Goal: Task Accomplishment & Management: Use online tool/utility

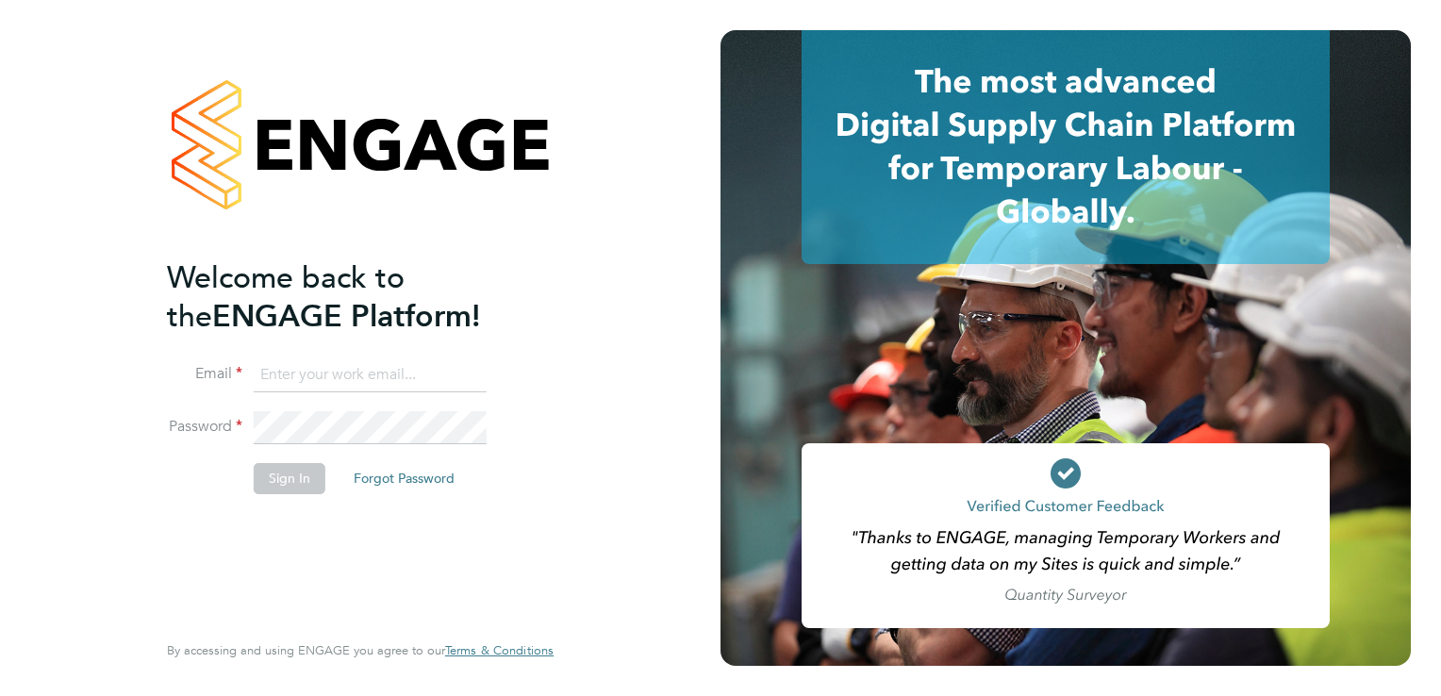
type input "g.bryce-muir@bandk.co.uk"
click at [299, 473] on button "Sign In" at bounding box center [290, 478] width 72 height 30
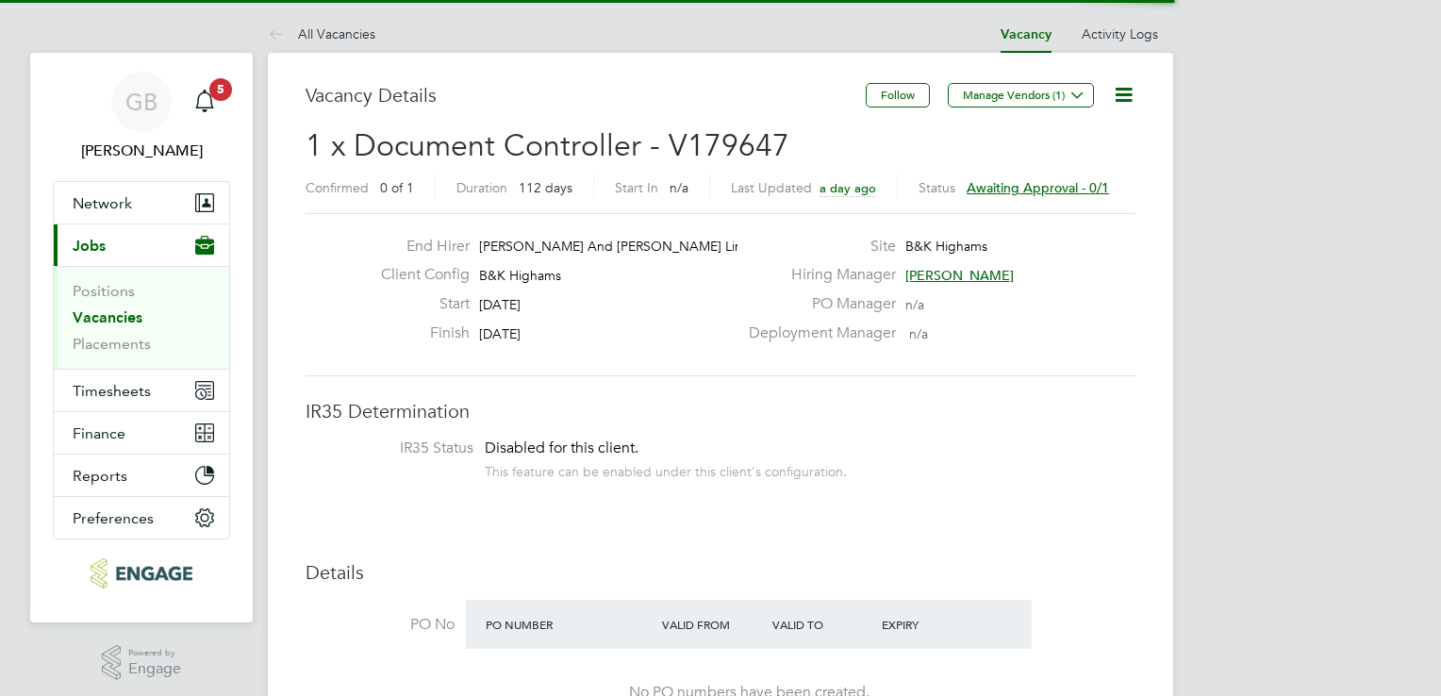
scroll to position [33, 294]
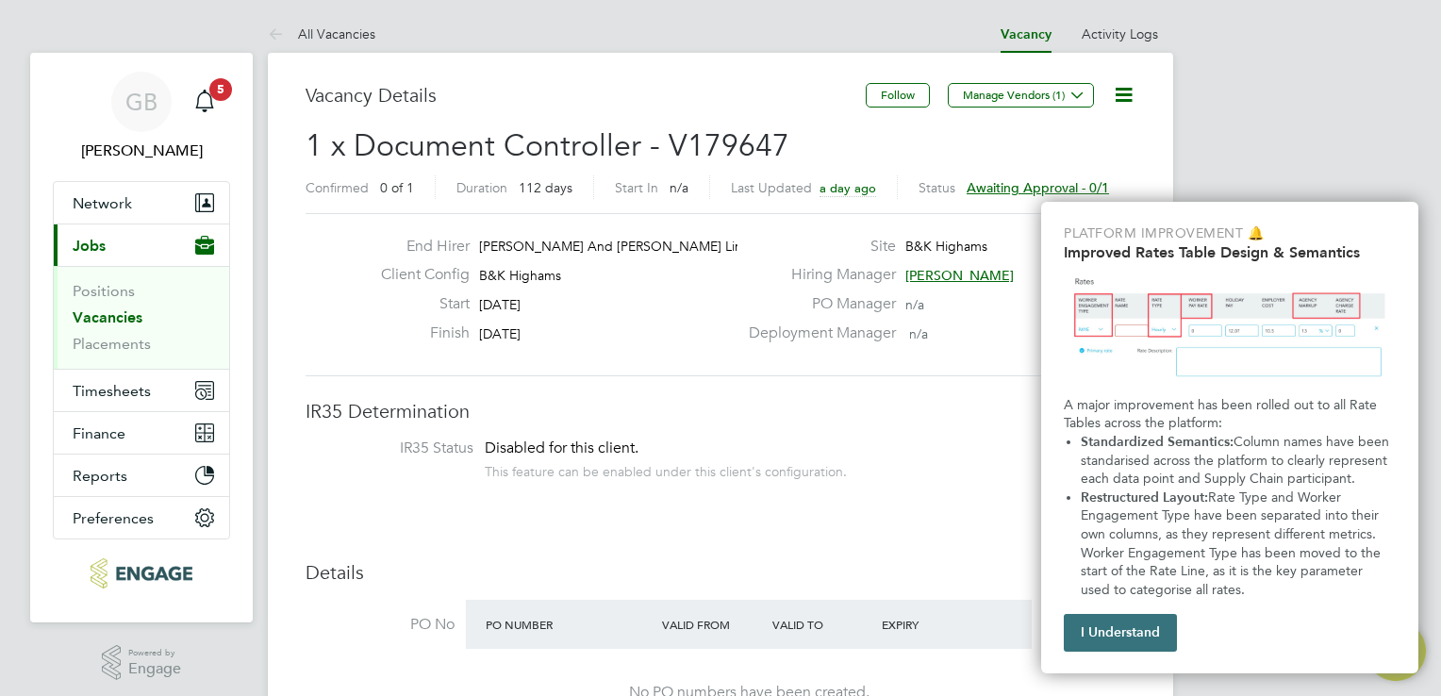
click at [1117, 637] on button "I Understand" at bounding box center [1120, 633] width 113 height 38
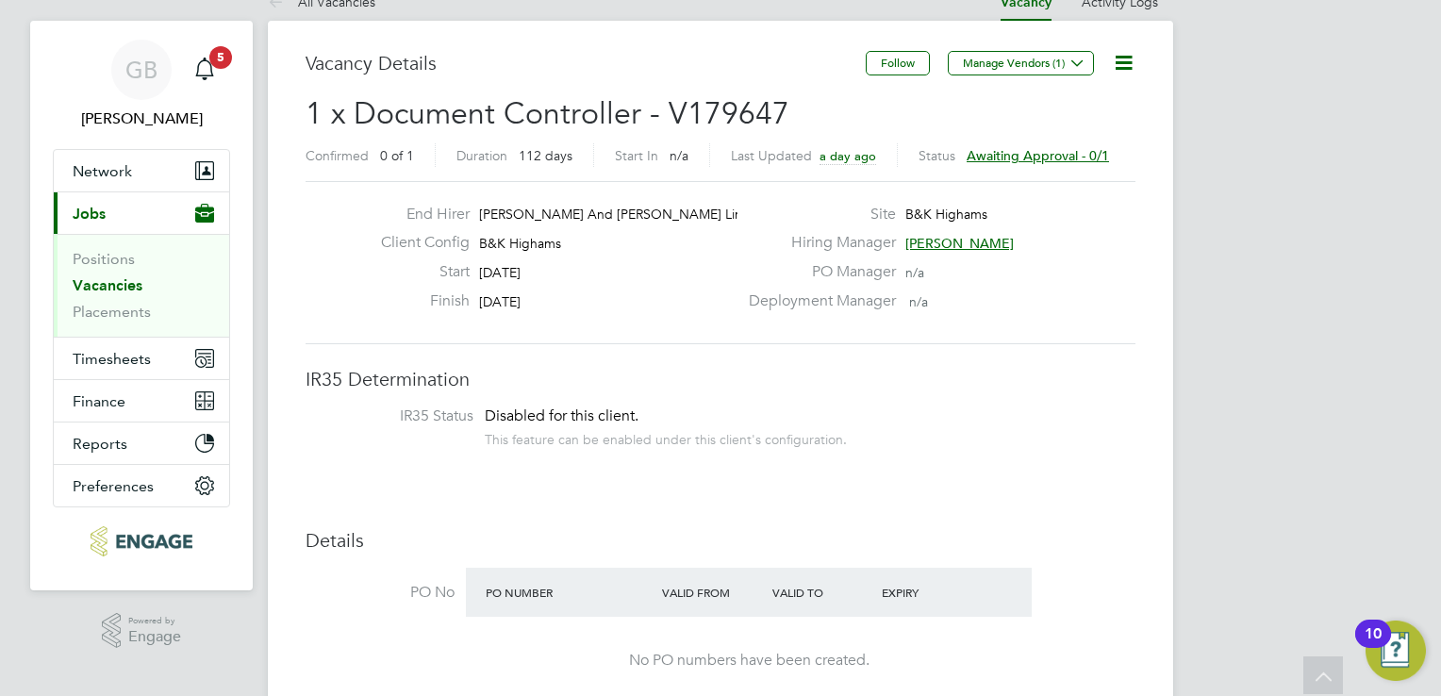
scroll to position [0, 0]
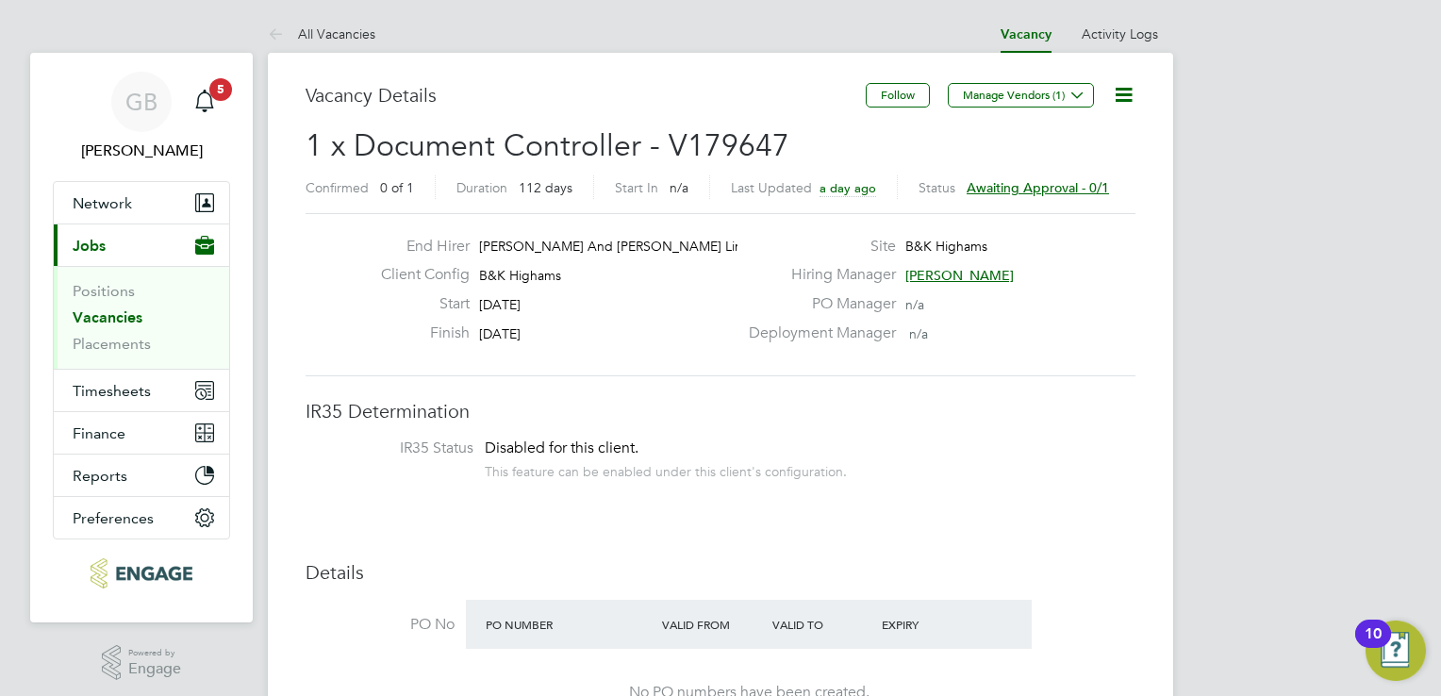
click at [991, 186] on span "Awaiting approval - 0/1" at bounding box center [1037, 187] width 142 height 17
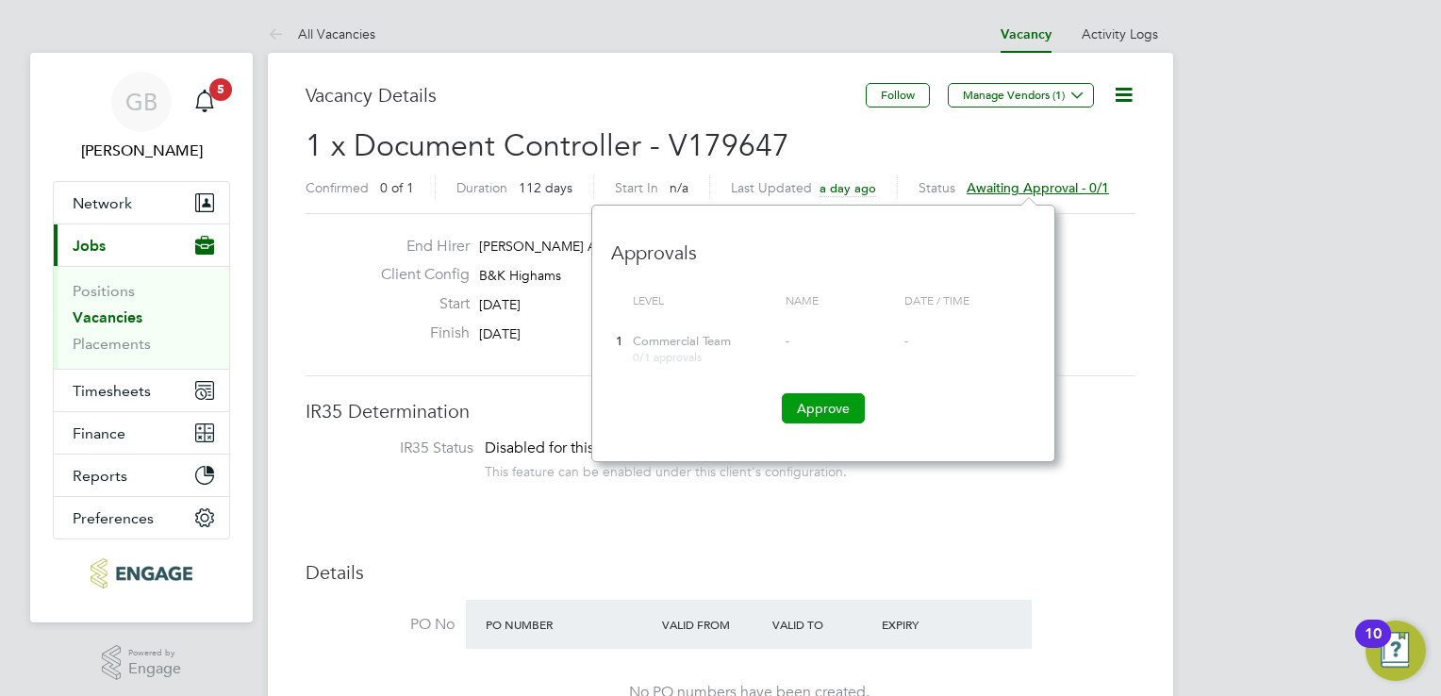
click at [822, 404] on button "Approve" at bounding box center [823, 408] width 83 height 30
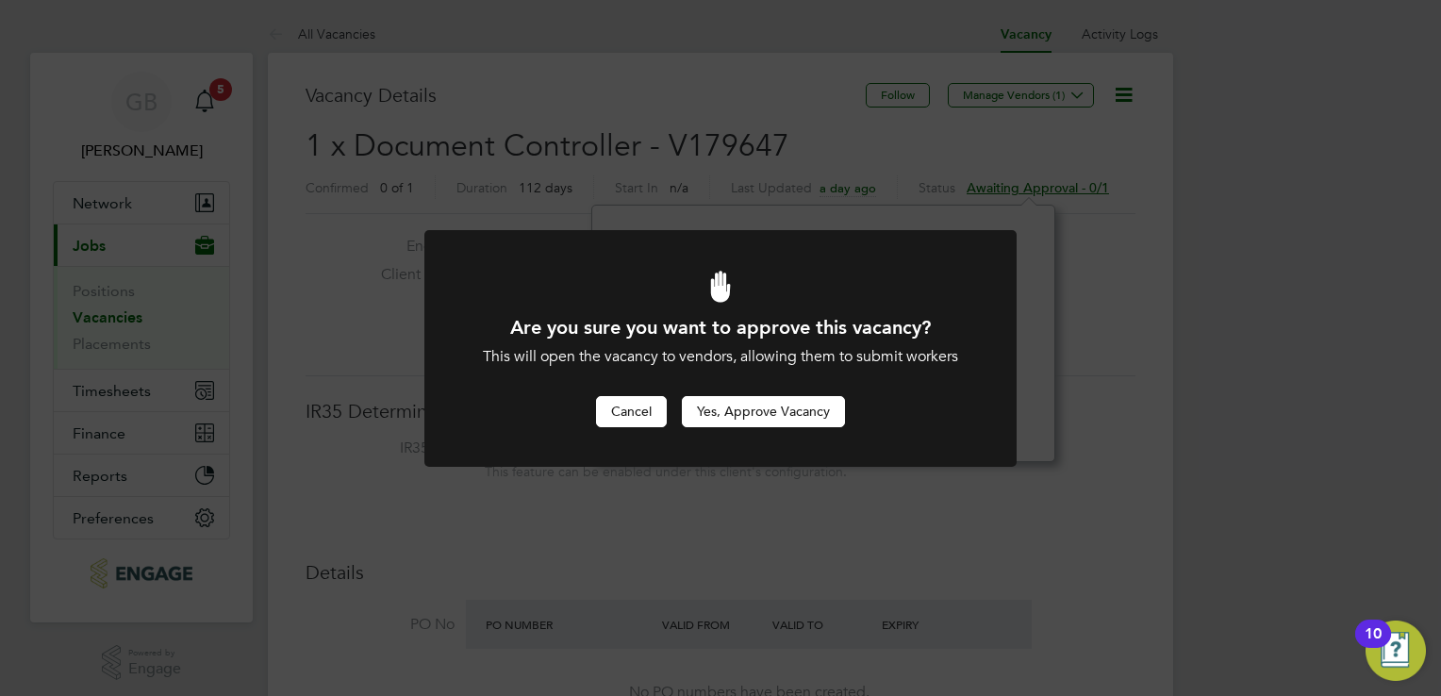
click at [645, 411] on button "Cancel" at bounding box center [631, 411] width 71 height 30
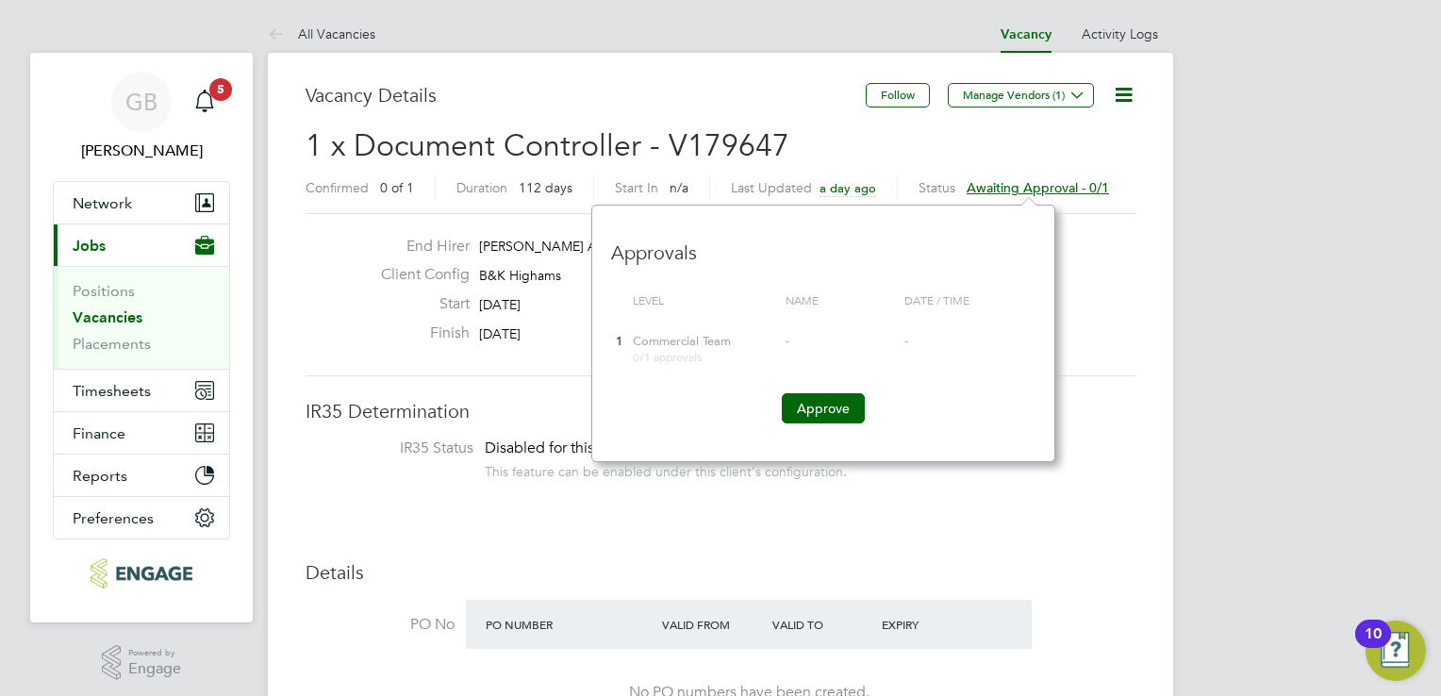
click at [701, 343] on span "Commercial Team" at bounding box center [682, 341] width 98 height 16
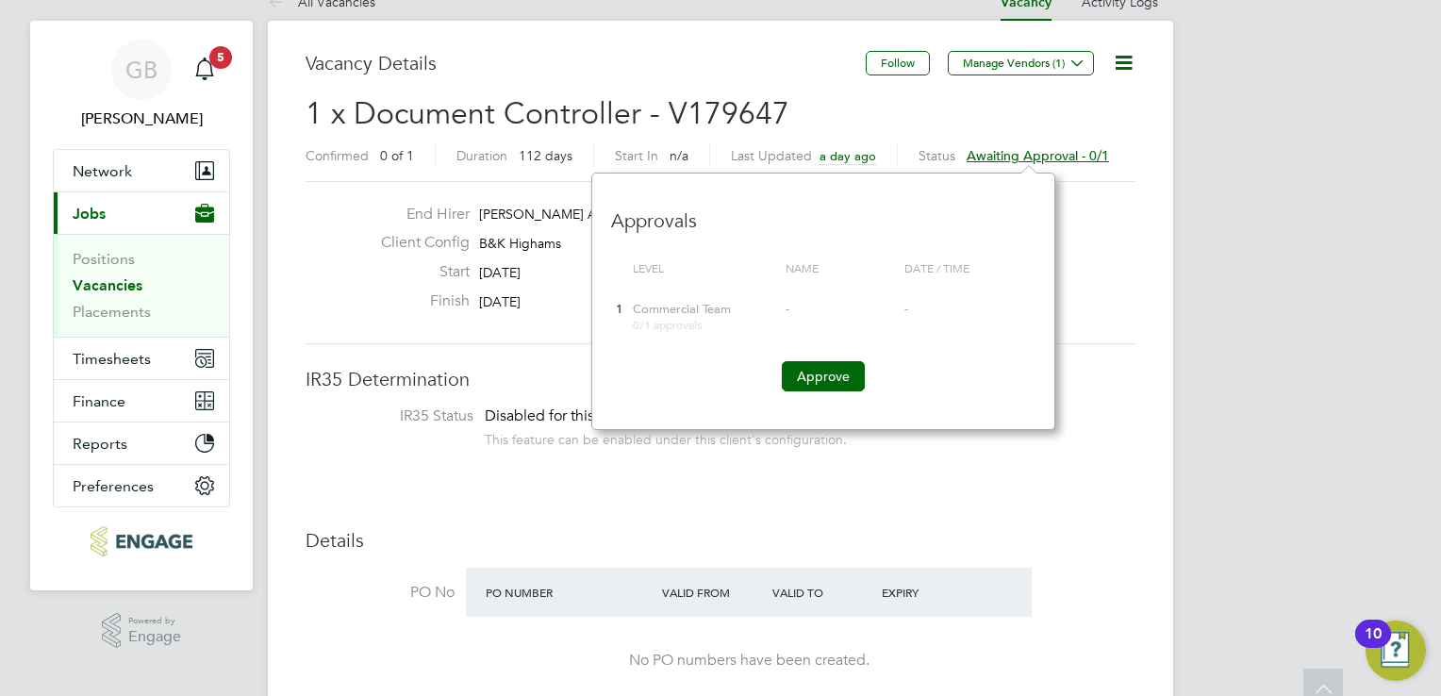
scroll to position [0, 0]
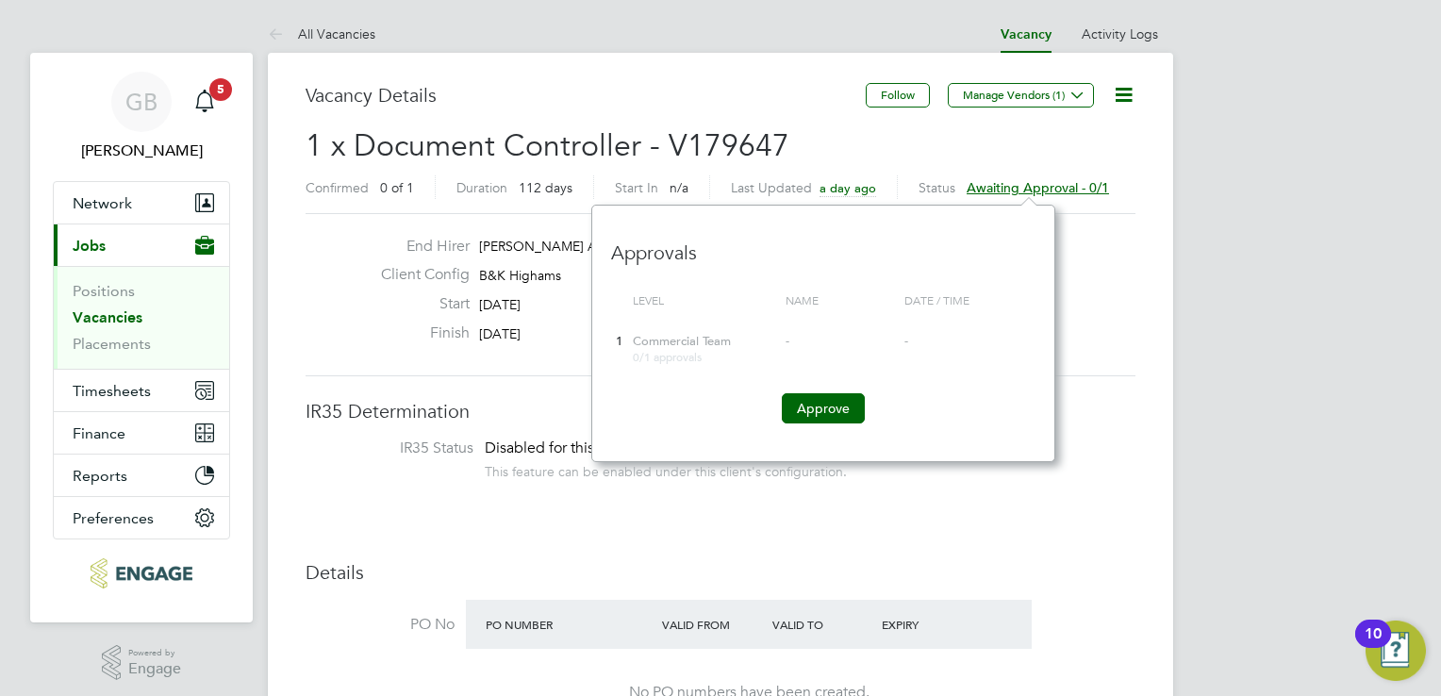
click at [717, 339] on span "Commercial Team" at bounding box center [682, 341] width 98 height 16
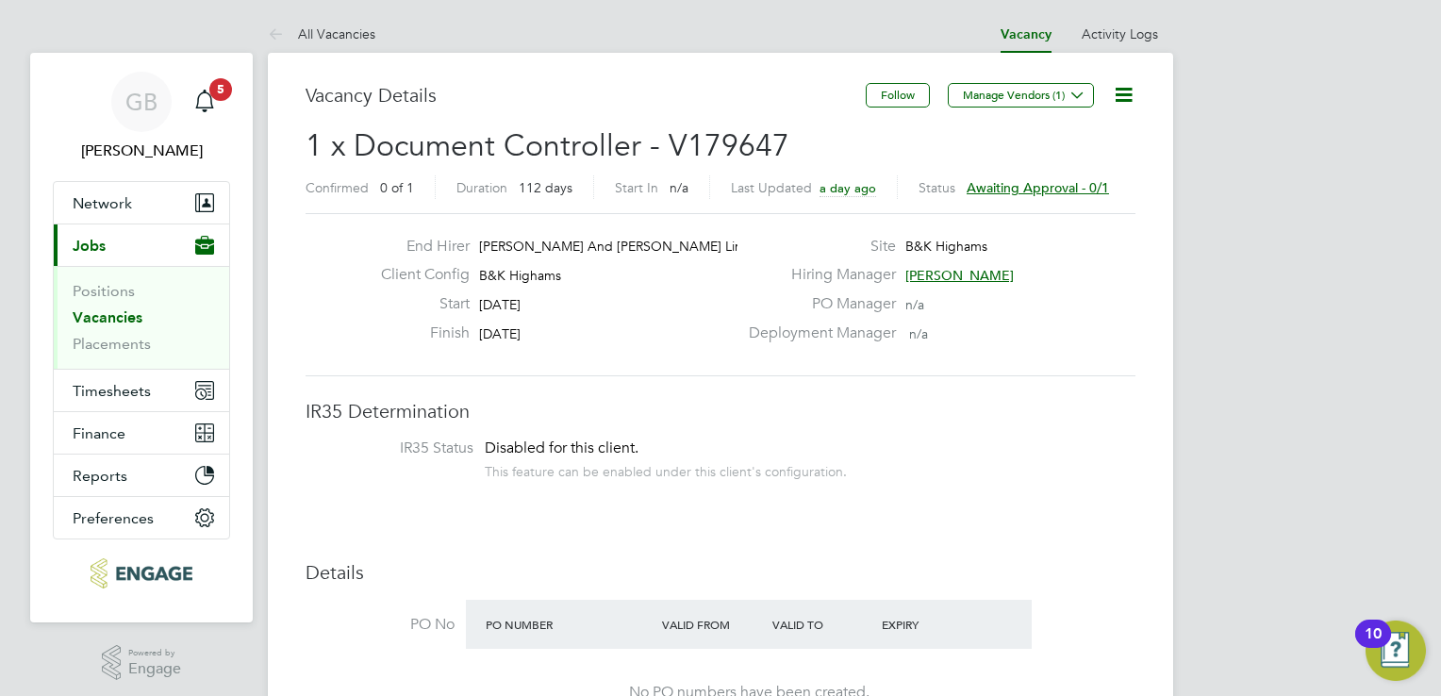
click at [1024, 182] on span "Awaiting approval - 0/1" at bounding box center [1037, 187] width 142 height 17
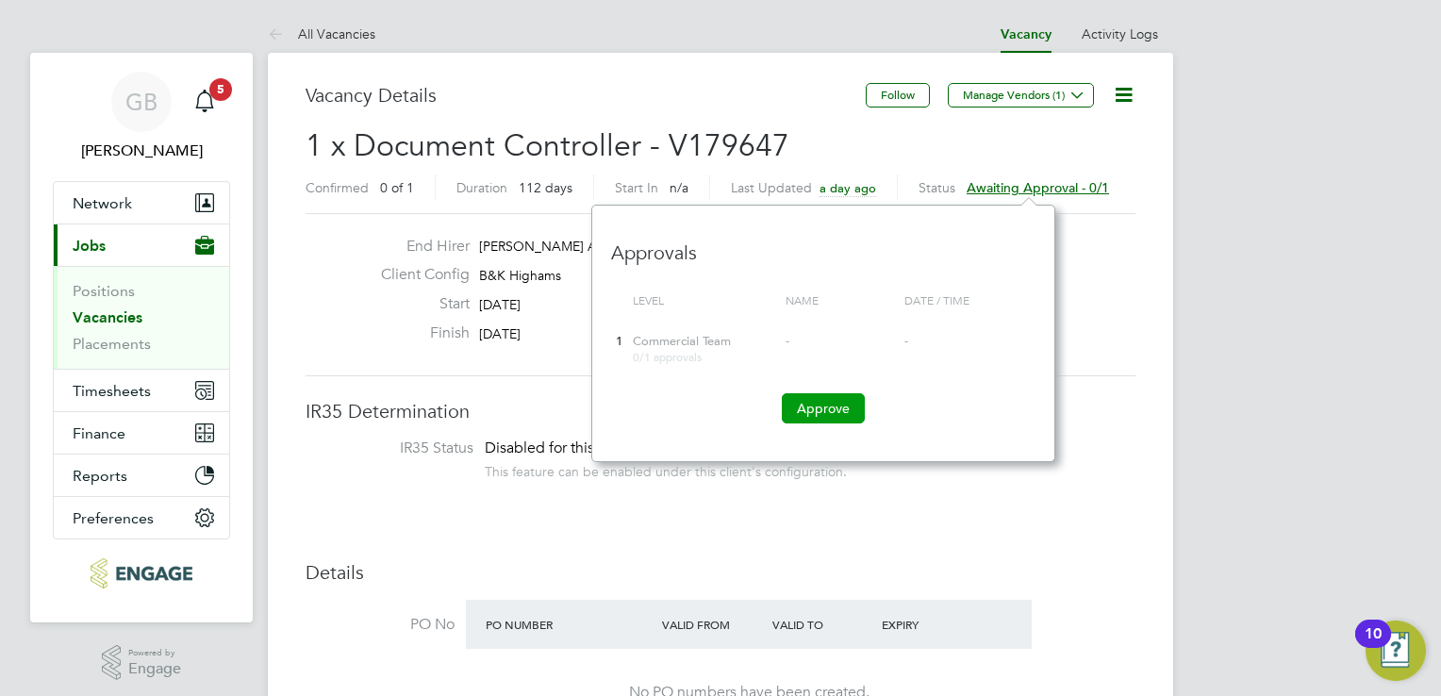
click at [786, 407] on button "Approve" at bounding box center [823, 408] width 83 height 30
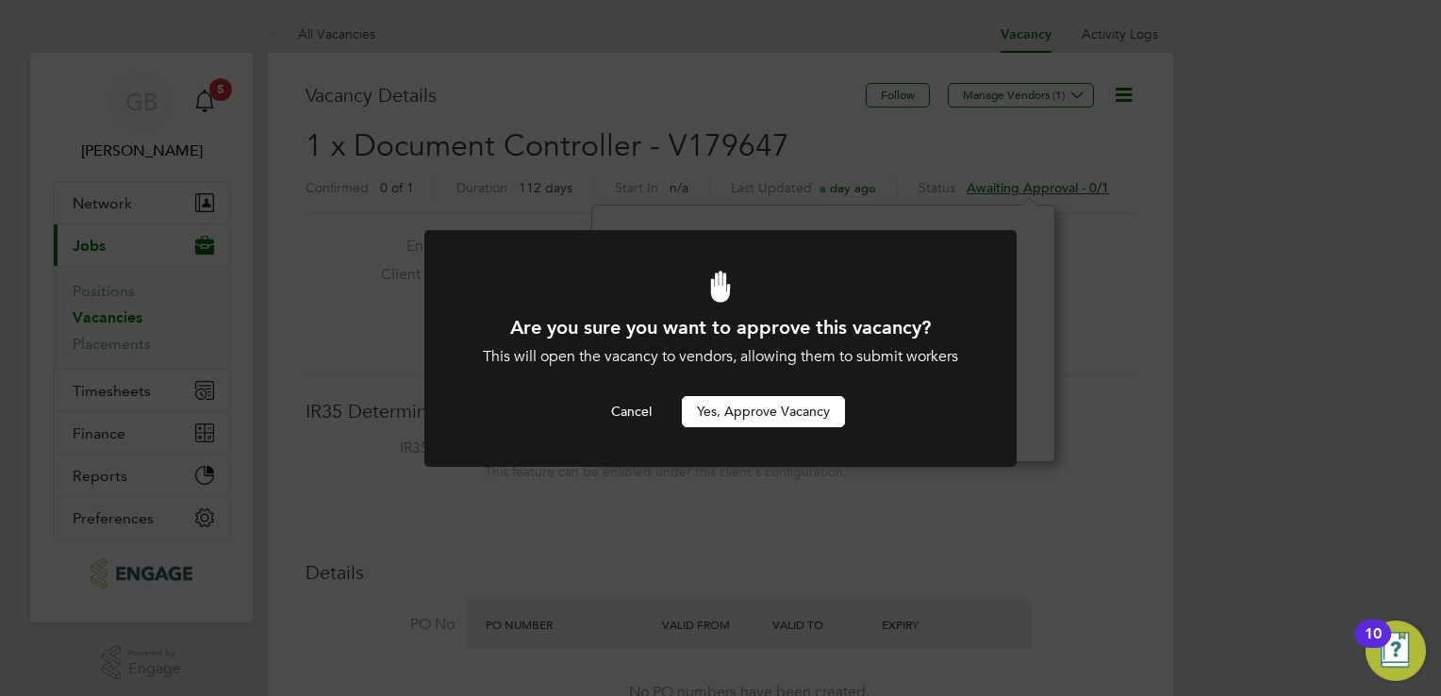
click at [717, 414] on button "Yes, Approve Vacancy" at bounding box center [763, 411] width 163 height 30
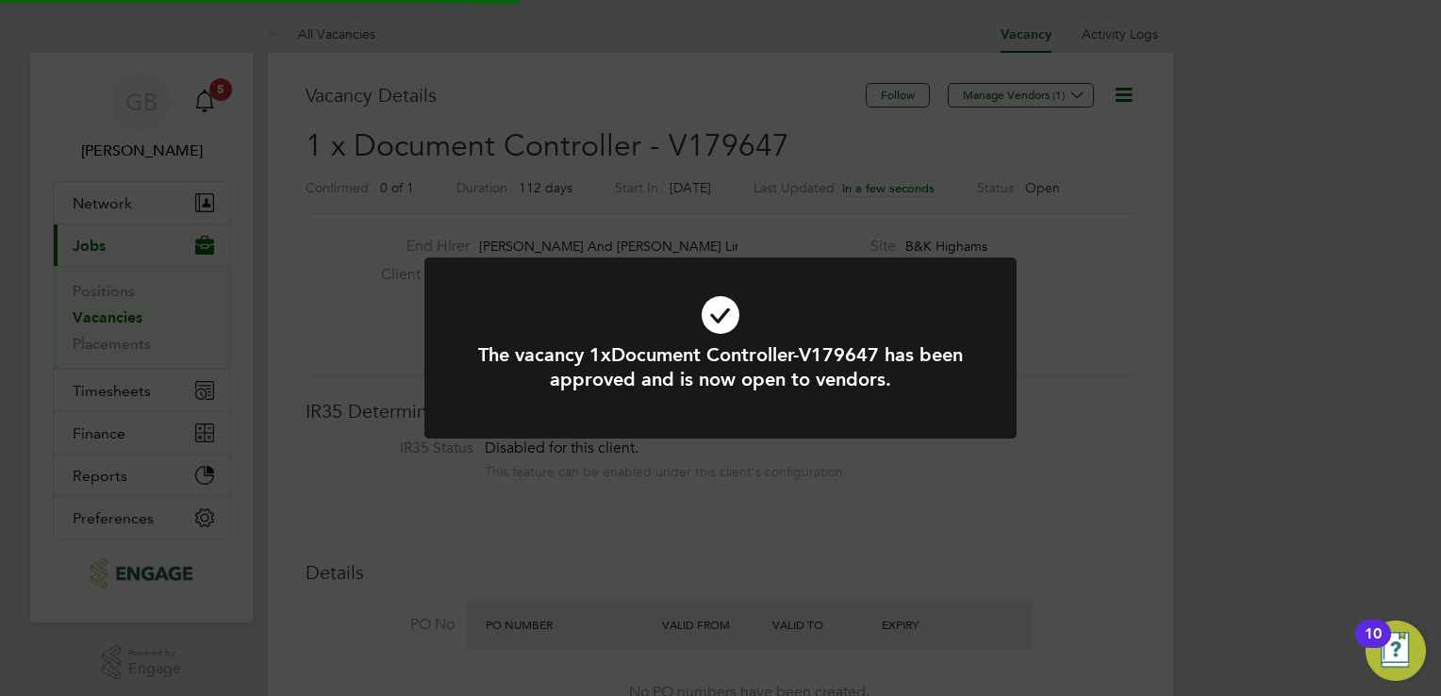
scroll to position [33, 294]
click at [719, 410] on div at bounding box center [720, 347] width 592 height 181
